Goal: Check status: Check status

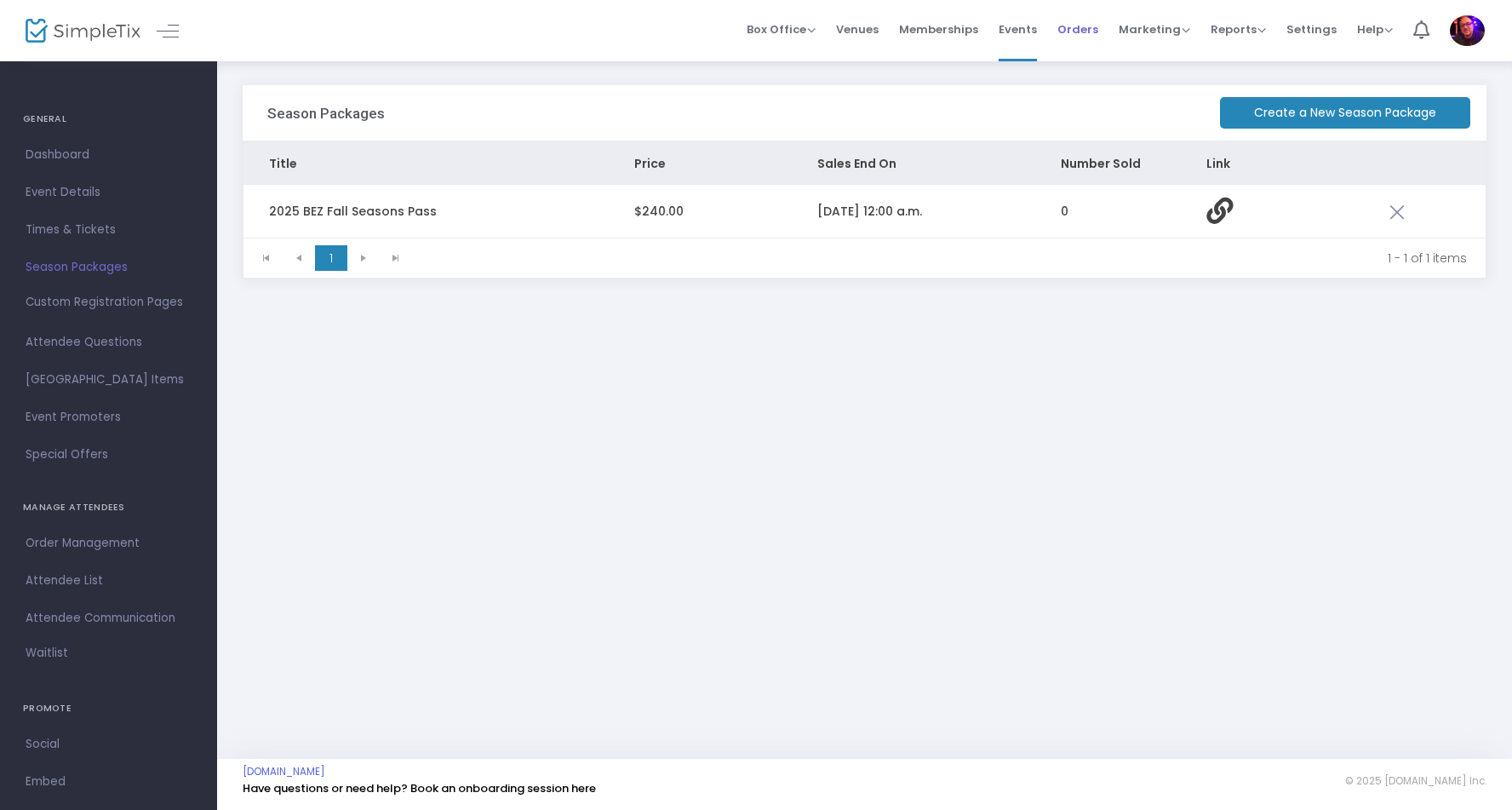
click at [1083, 32] on span "Orders" at bounding box center [1078, 29] width 40 height 43
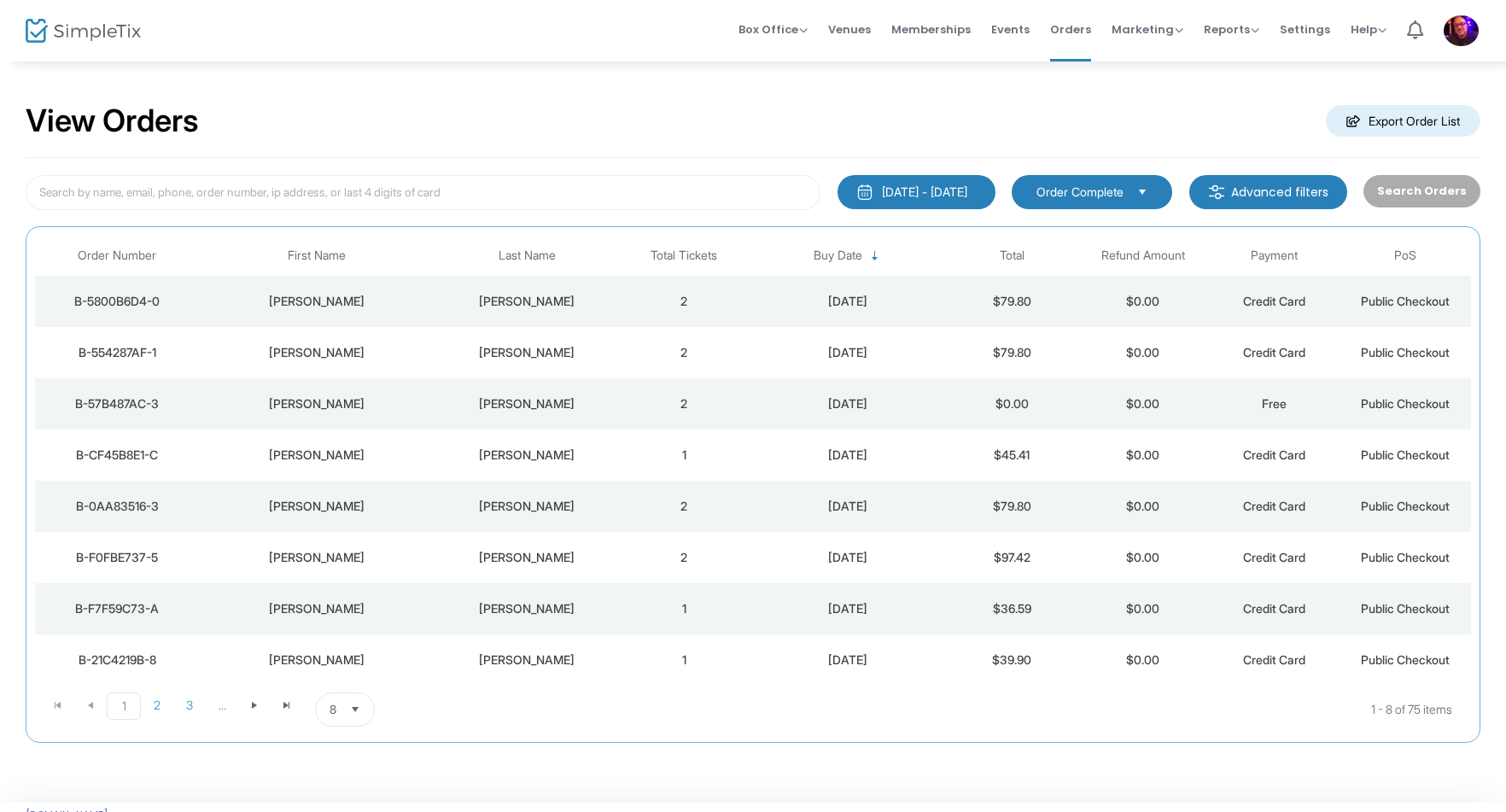
click at [1151, 189] on span "Select" at bounding box center [1142, 191] width 28 height 28
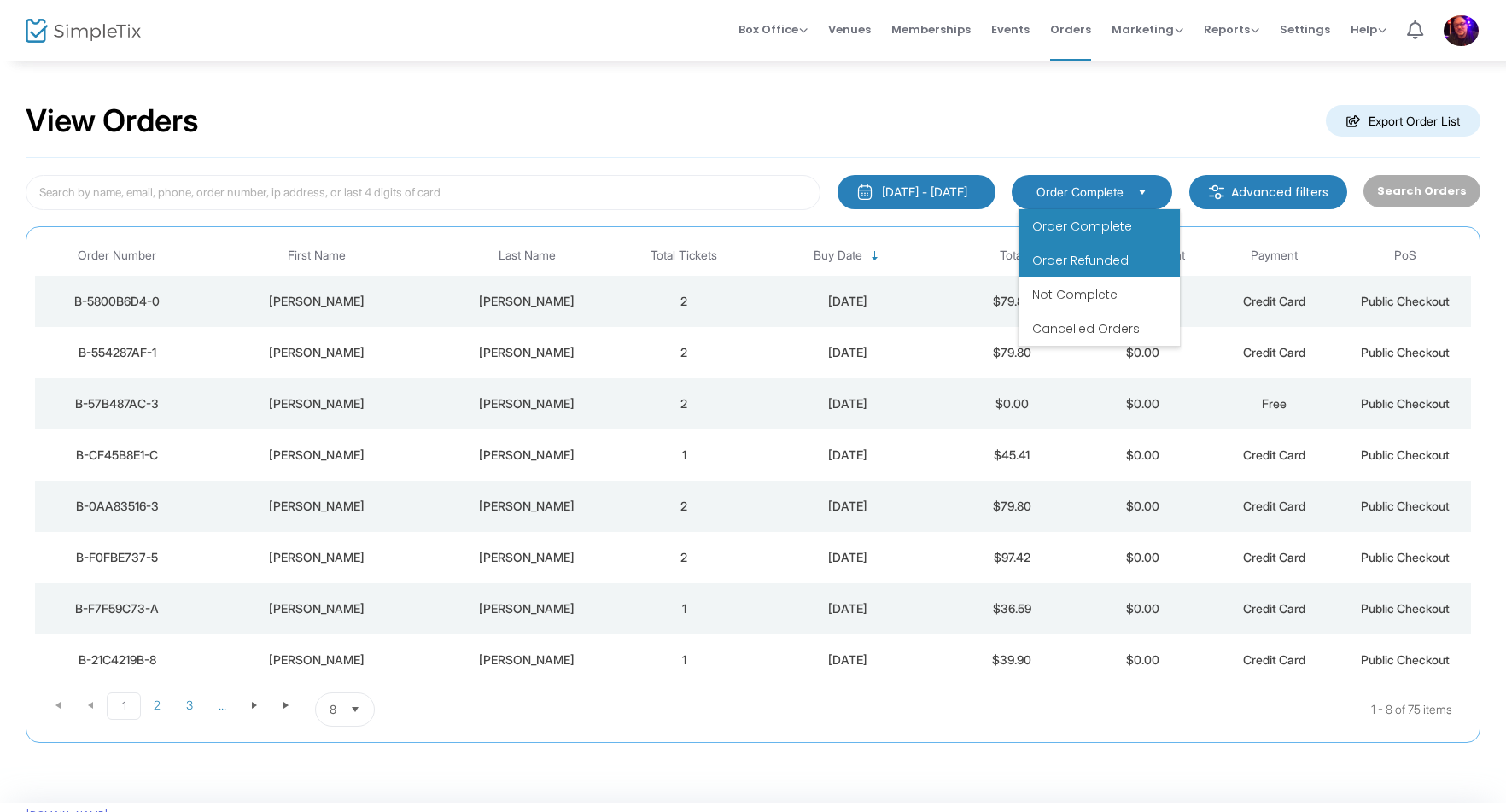
click at [1101, 268] on span "Order Refunded" at bounding box center [1081, 261] width 97 height 17
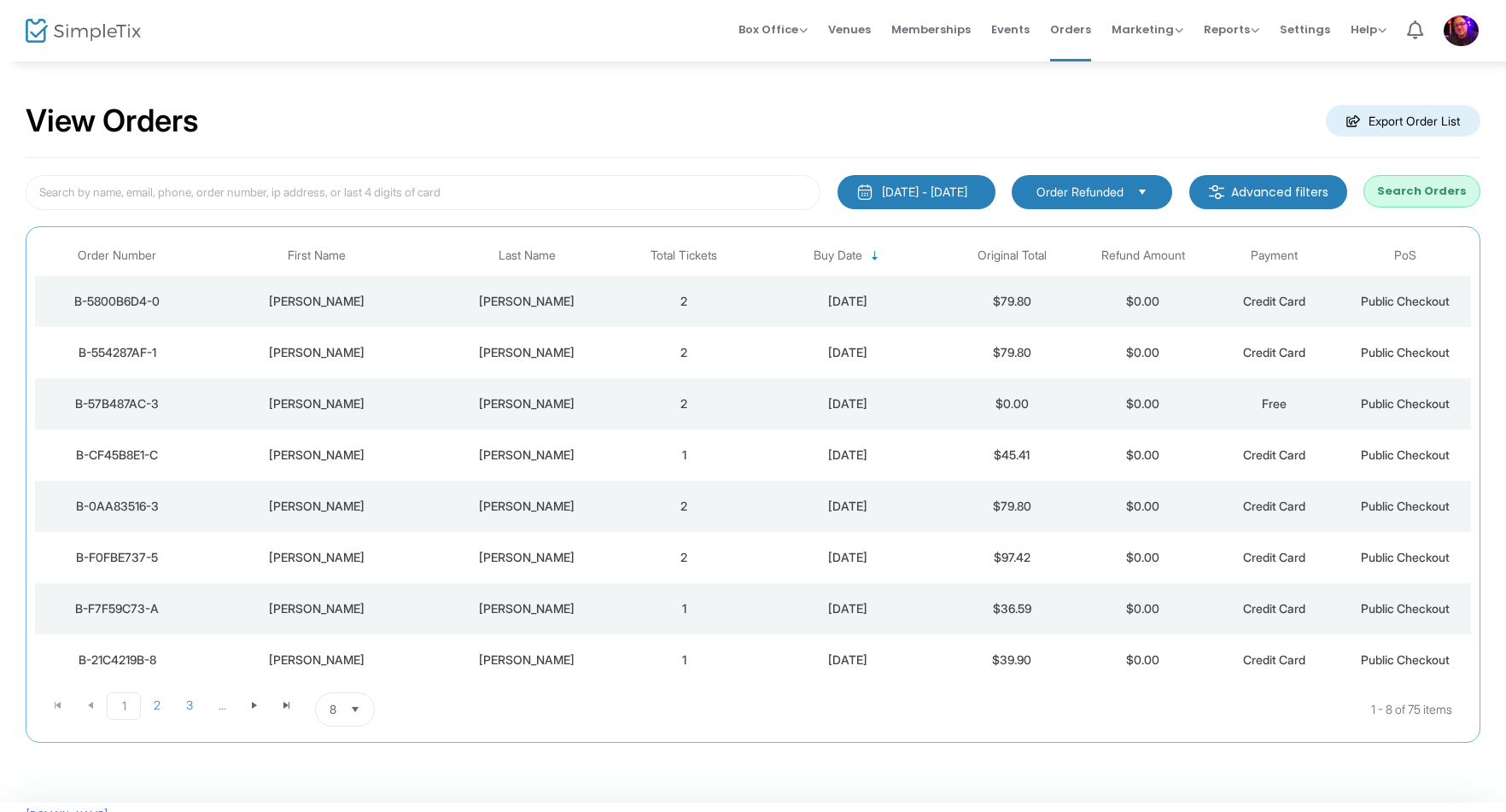
click at [1424, 186] on button "Search Orders" at bounding box center [1421, 191] width 117 height 33
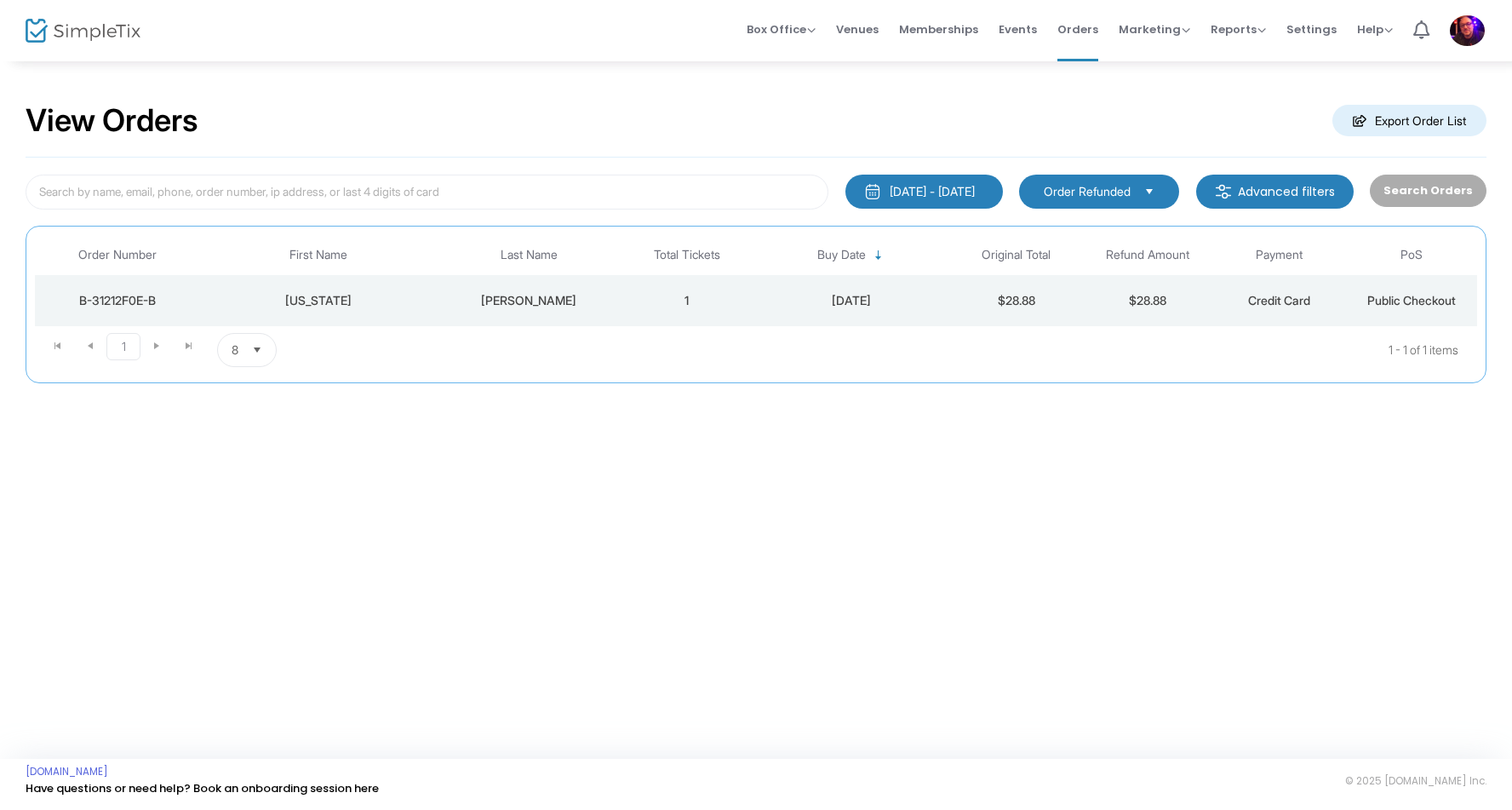
click at [147, 299] on div "B-31212F0E-B" at bounding box center [118, 301] width 156 height 17
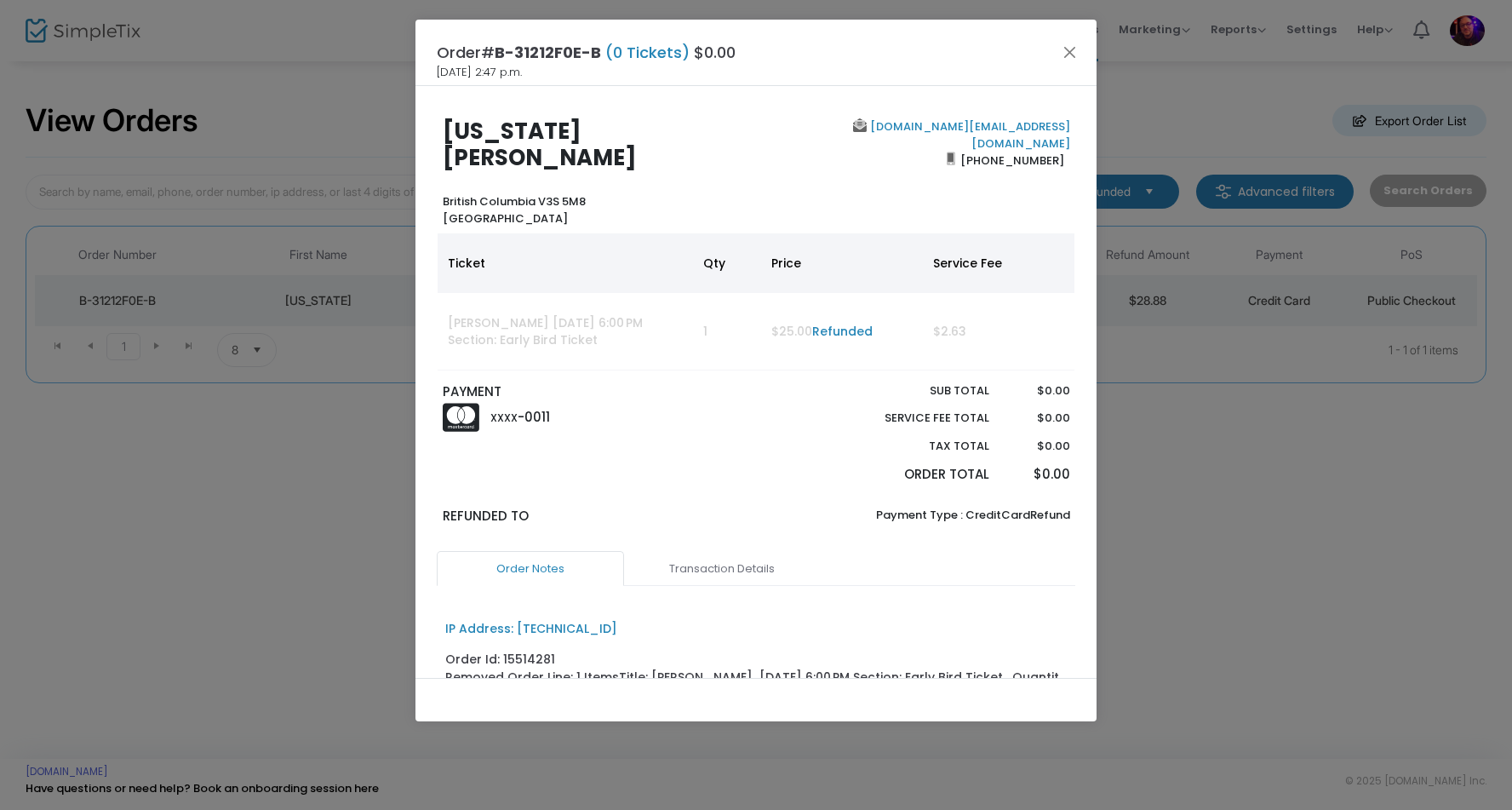
click at [929, 124] on link "[DOMAIN_NAME][EMAIL_ADDRESS][DOMAIN_NAME]" at bounding box center [968, 135] width 203 height 33
click at [1074, 52] on button "Close" at bounding box center [1070, 51] width 22 height 22
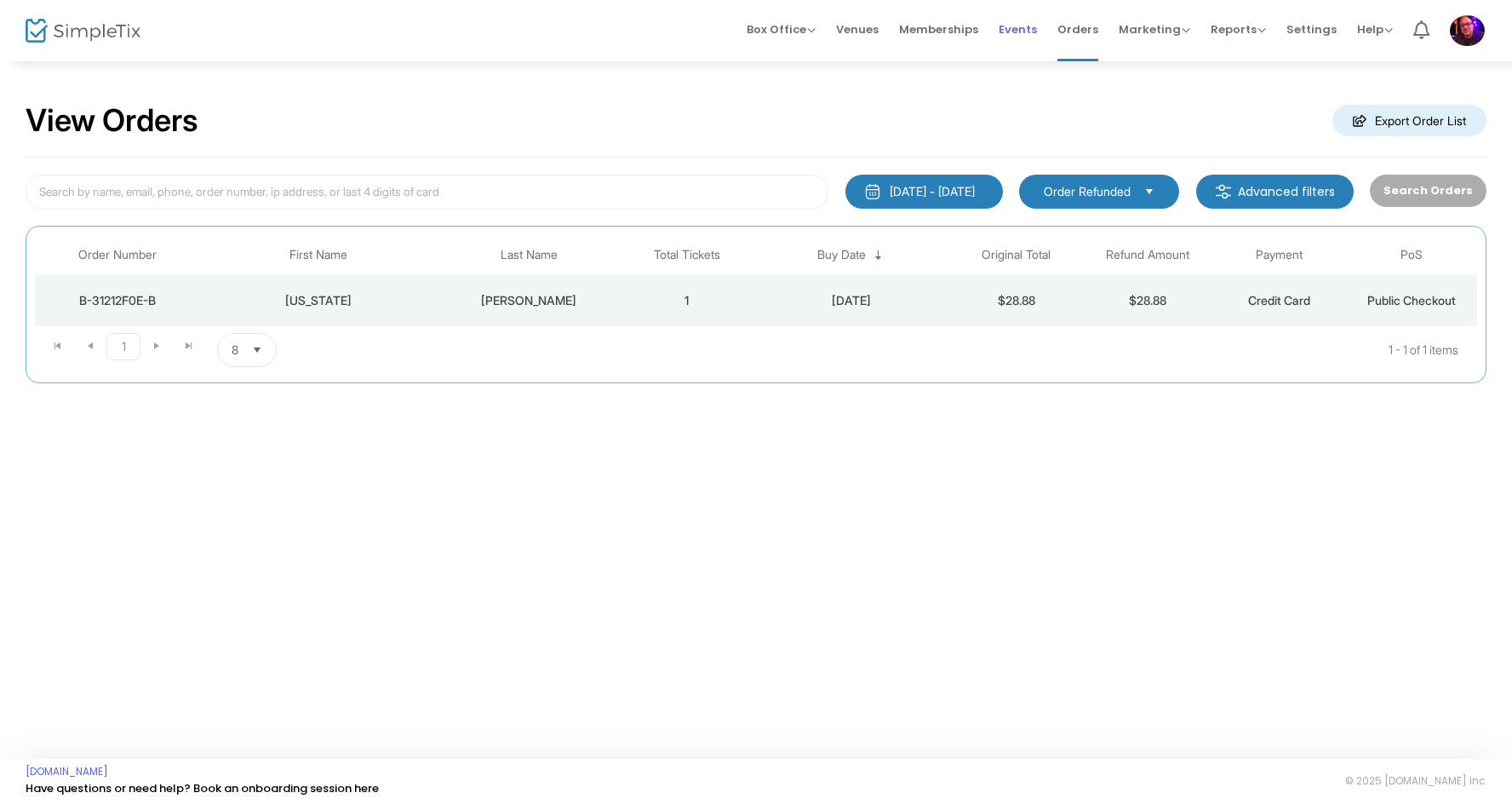
click at [1025, 33] on span "Events" at bounding box center [1018, 29] width 39 height 43
